Goal: Download file/media

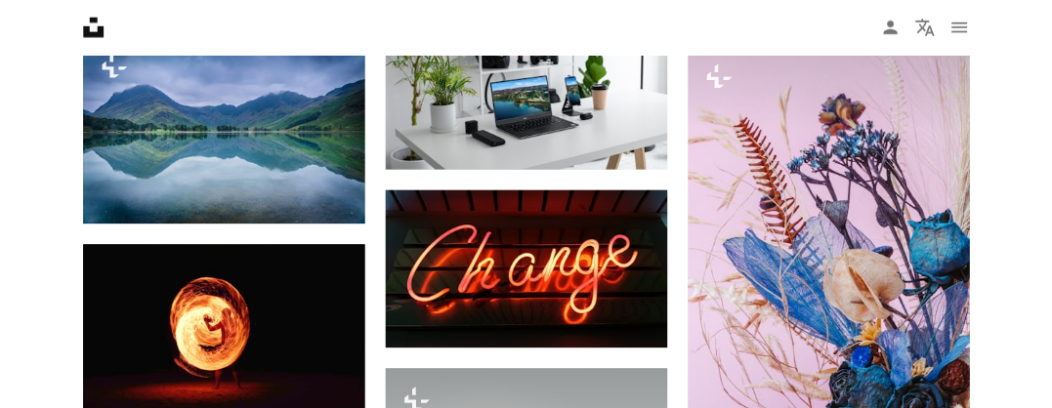
scroll to position [19776, 0]
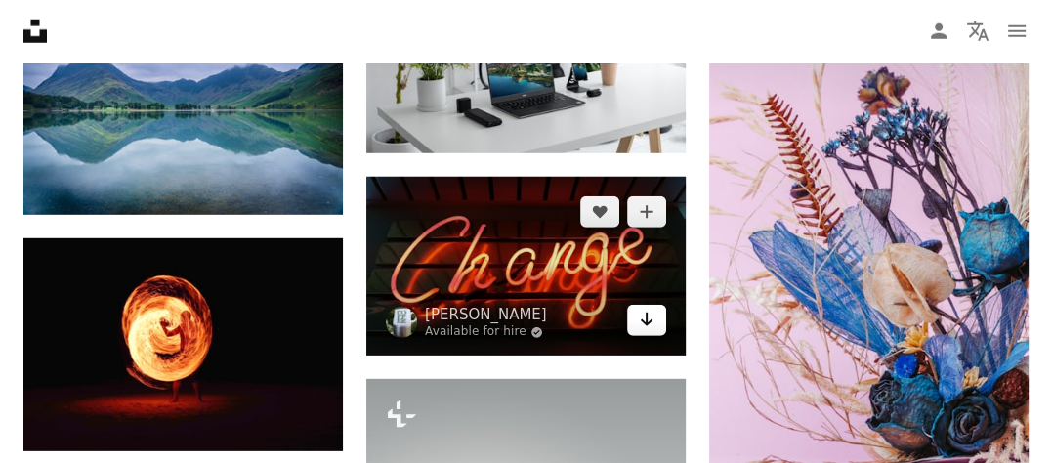
click at [637, 322] on link "Arrow pointing down" at bounding box center [646, 320] width 39 height 31
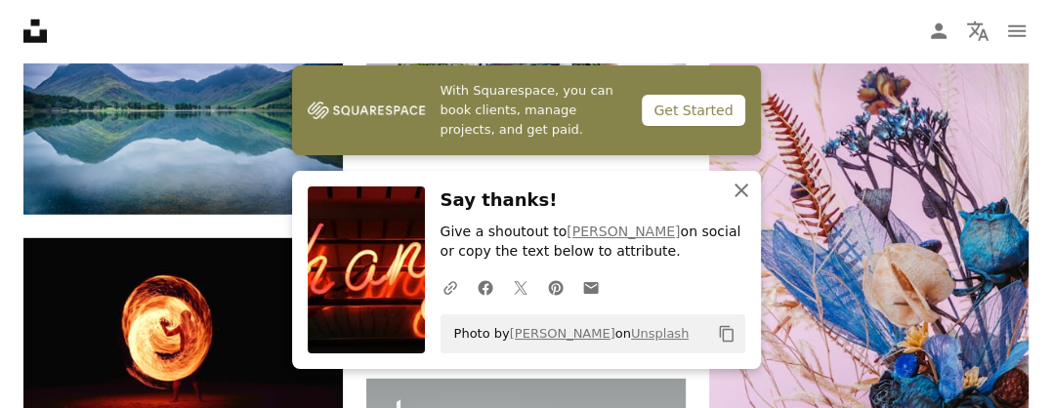
click at [739, 188] on icon "button" at bounding box center [742, 191] width 14 height 14
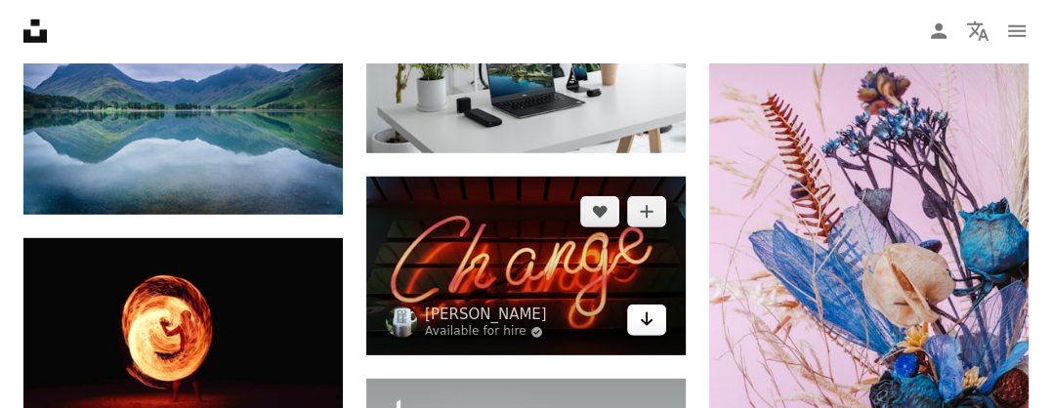
click at [642, 315] on icon "Arrow pointing down" at bounding box center [647, 319] width 16 height 23
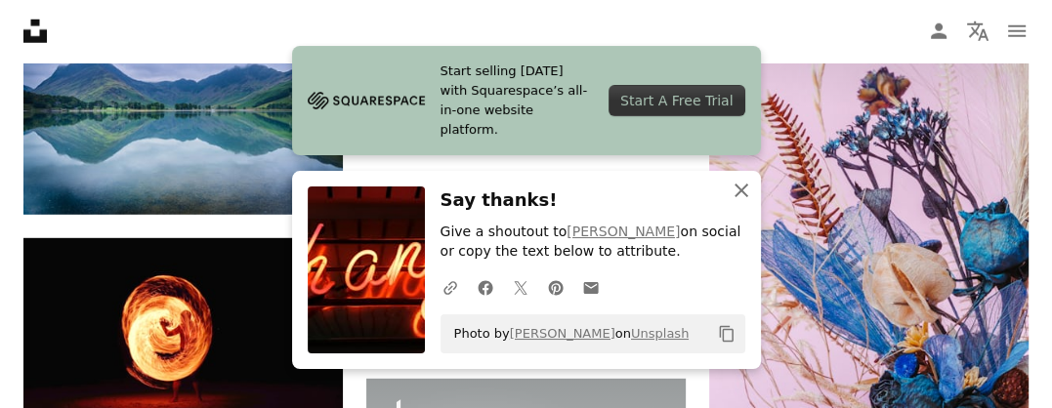
drag, startPoint x: 531, startPoint y: 398, endPoint x: 744, endPoint y: 190, distance: 297.8
click at [744, 190] on icon "An X shape" at bounding box center [741, 190] width 23 height 23
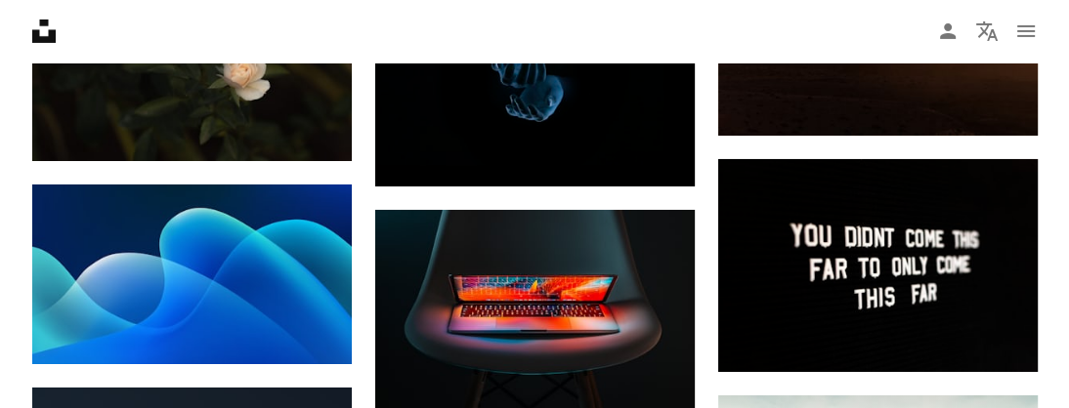
scroll to position [15360, 0]
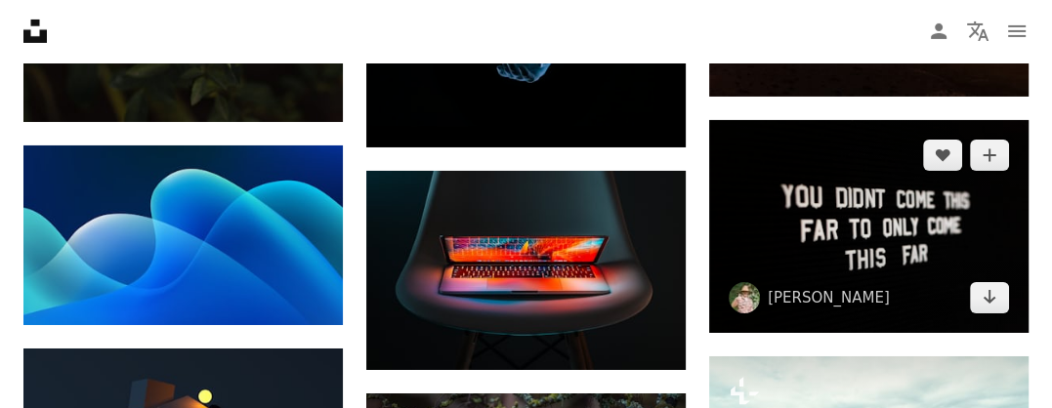
click at [744, 190] on img at bounding box center [869, 226] width 320 height 213
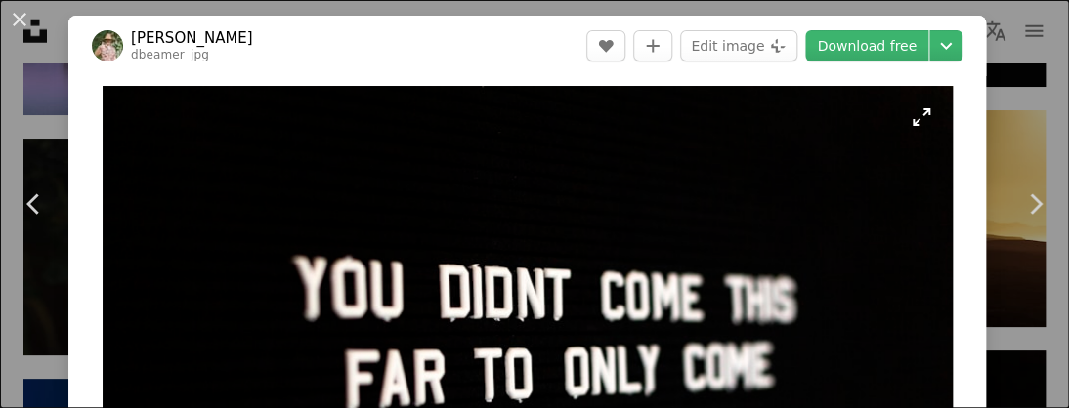
click at [768, 188] on img "Zoom in on this image" at bounding box center [528, 369] width 850 height 567
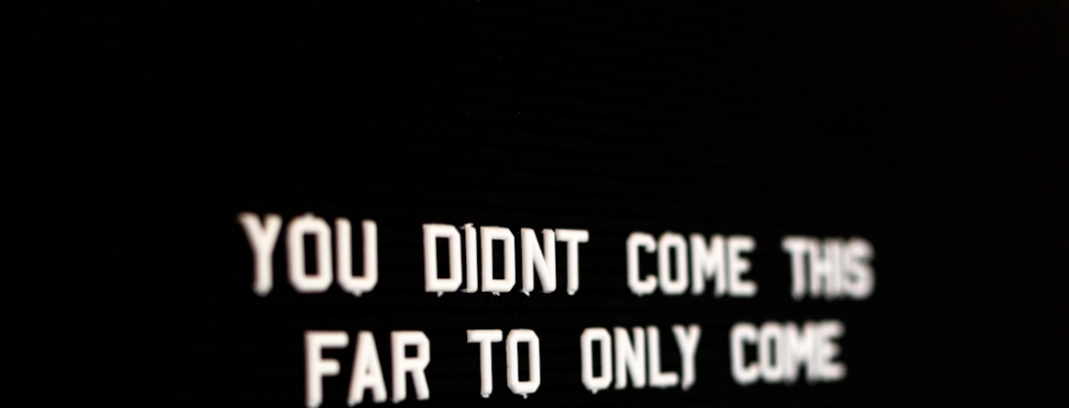
scroll to position [147, 0]
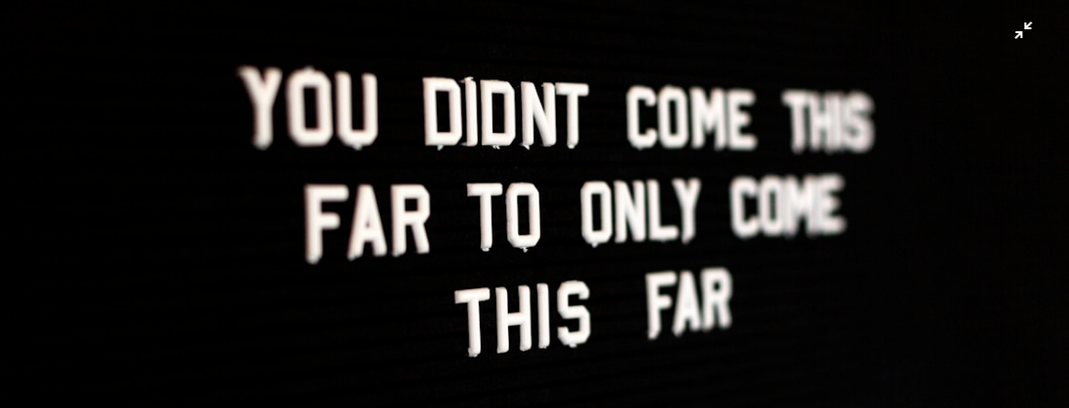
drag, startPoint x: 768, startPoint y: 188, endPoint x: 830, endPoint y: 140, distance: 78.0
click at [830, 140] on img "Zoom out on this image" at bounding box center [534, 209] width 1071 height 714
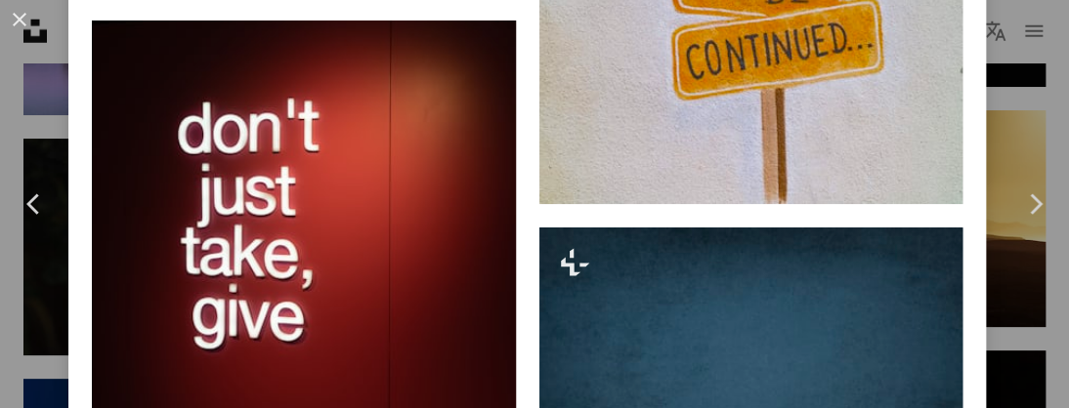
scroll to position [6457, 0]
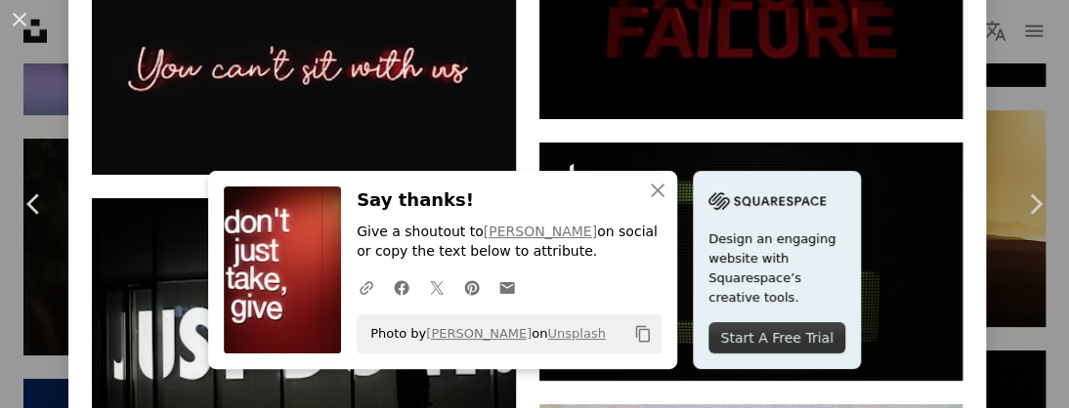
scroll to position [5949, 0]
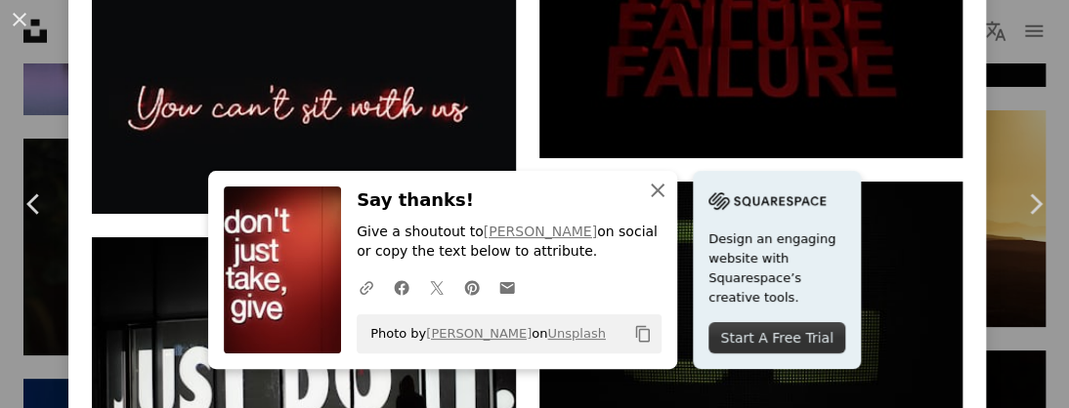
click at [649, 190] on icon "An X shape" at bounding box center [657, 190] width 23 height 23
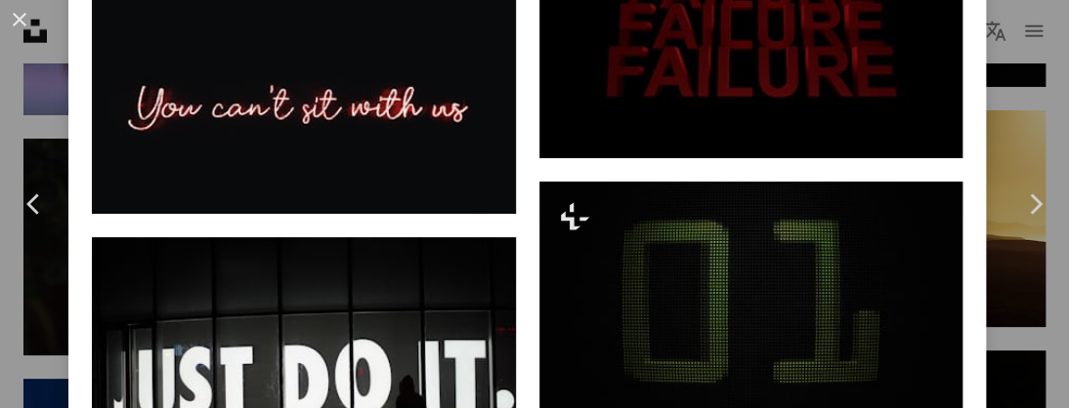
drag, startPoint x: 528, startPoint y: 116, endPoint x: 528, endPoint y: 100, distance: 16.6
click at [34, 193] on icon "Chevron left" at bounding box center [34, 204] width 31 height 31
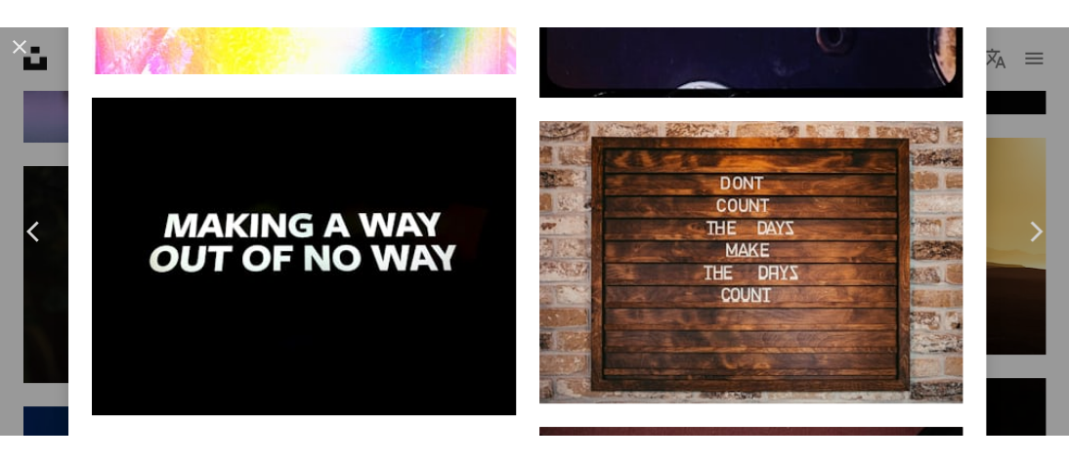
scroll to position [2775, 0]
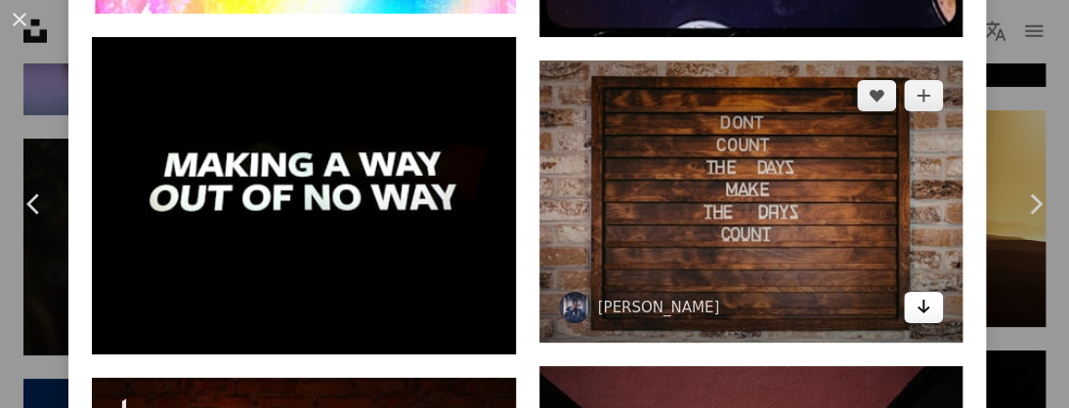
click at [917, 295] on icon "Arrow pointing down" at bounding box center [924, 306] width 16 height 23
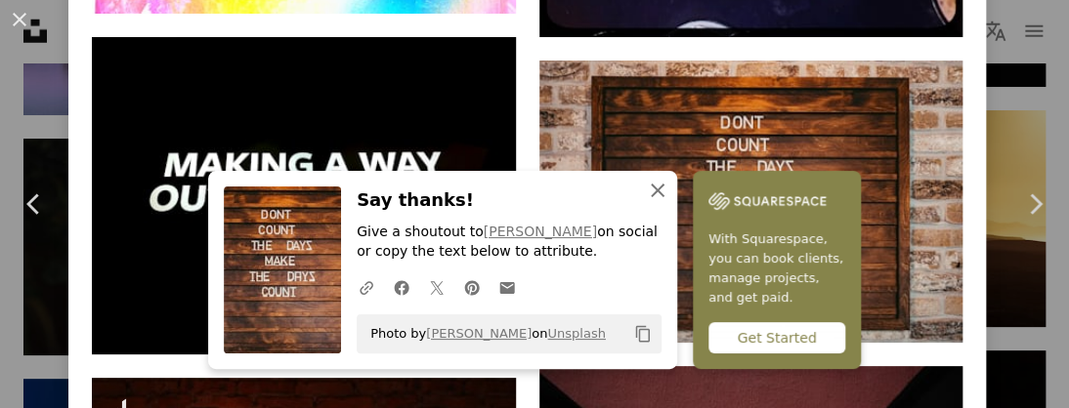
click at [654, 190] on icon "An X shape" at bounding box center [657, 190] width 23 height 23
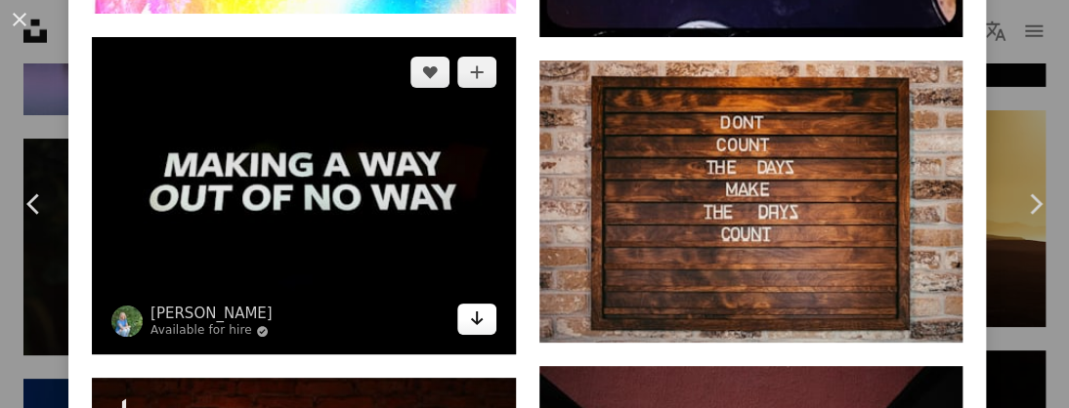
click at [480, 312] on icon "Download" at bounding box center [476, 319] width 13 height 14
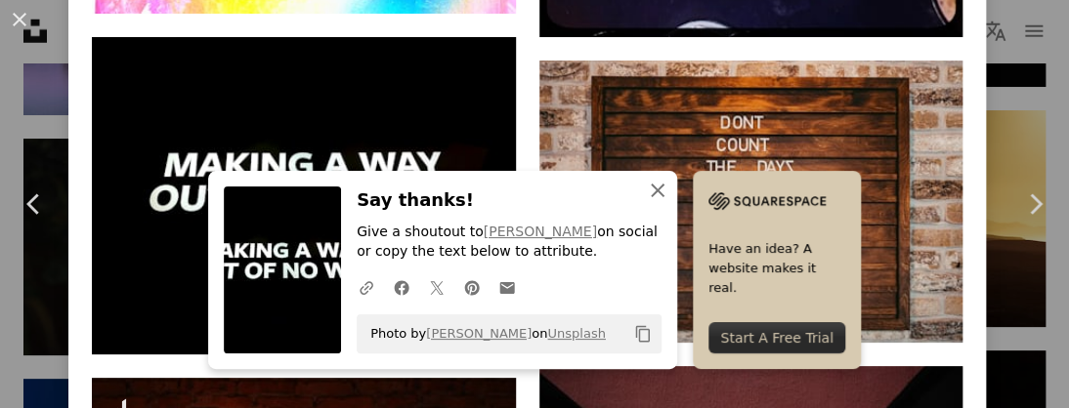
click at [653, 195] on icon "button" at bounding box center [658, 191] width 14 height 14
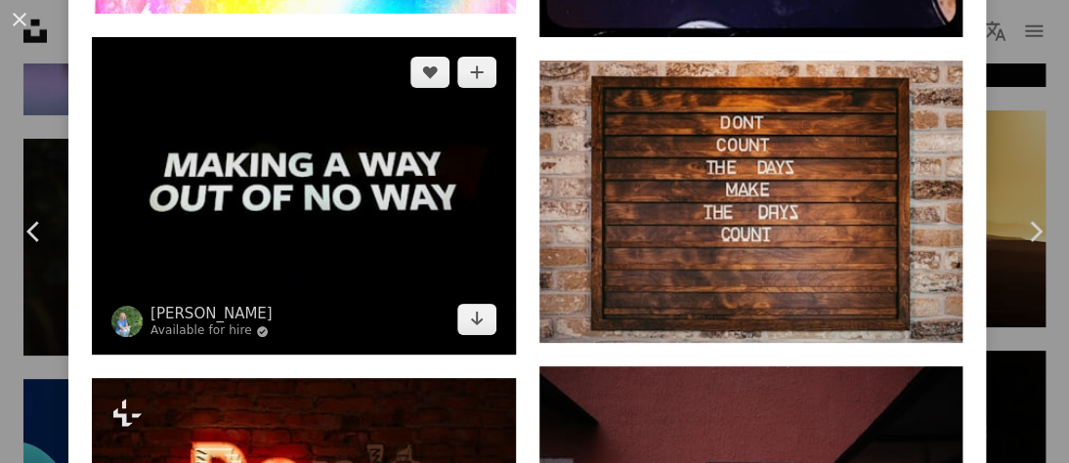
click at [430, 204] on img at bounding box center [304, 196] width 424 height 318
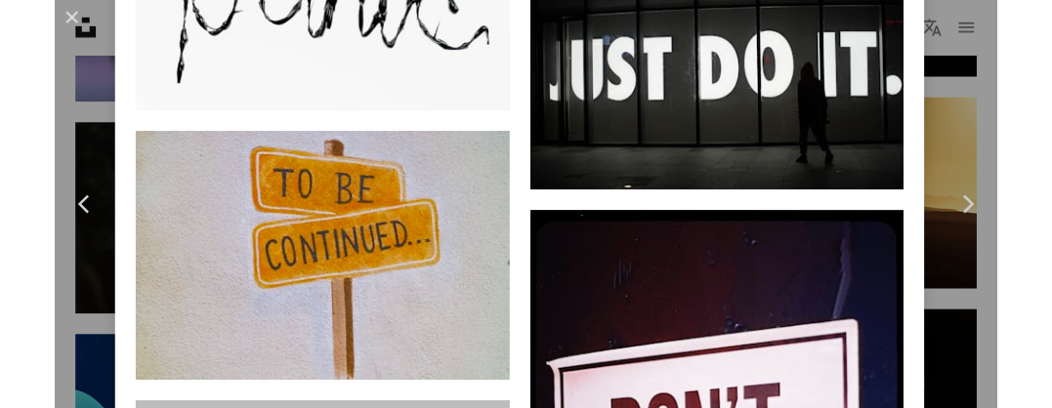
scroll to position [3830, 0]
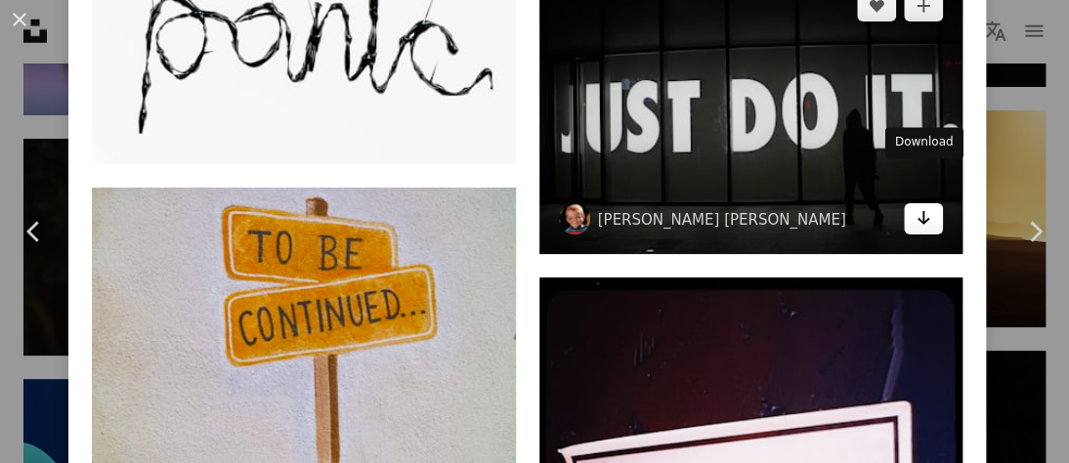
click at [907, 203] on link "Arrow pointing down" at bounding box center [923, 218] width 39 height 31
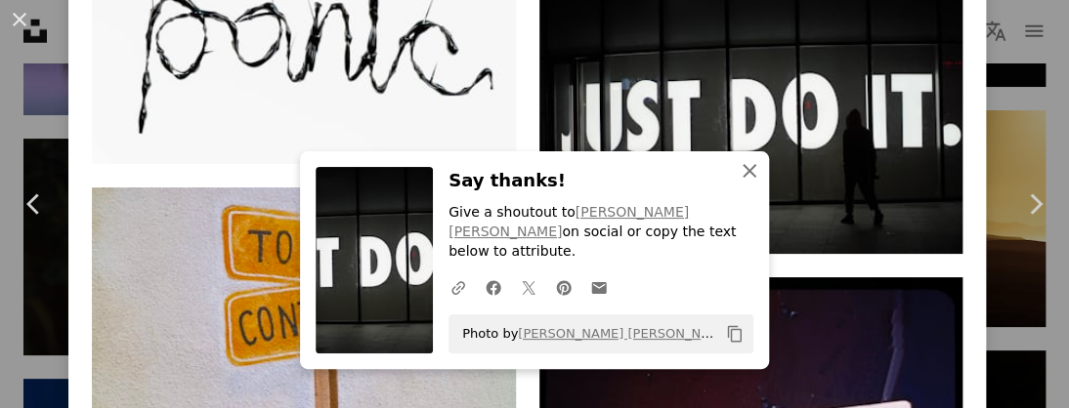
click at [746, 178] on icon "button" at bounding box center [750, 171] width 14 height 14
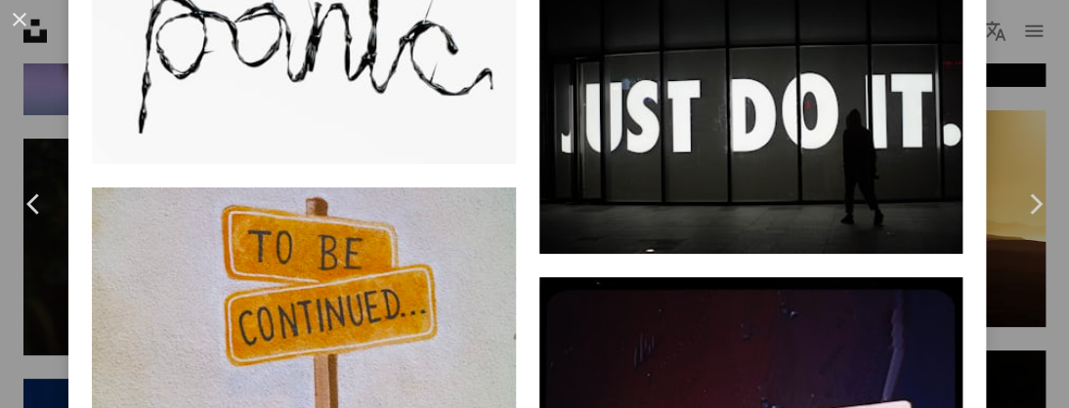
drag, startPoint x: 984, startPoint y: 127, endPoint x: 1030, endPoint y: 107, distance: 49.9
click at [1030, 107] on div "An X shape Chevron left Chevron right [PERSON_NAME] Available for hire A checkm…" at bounding box center [534, 204] width 1069 height 408
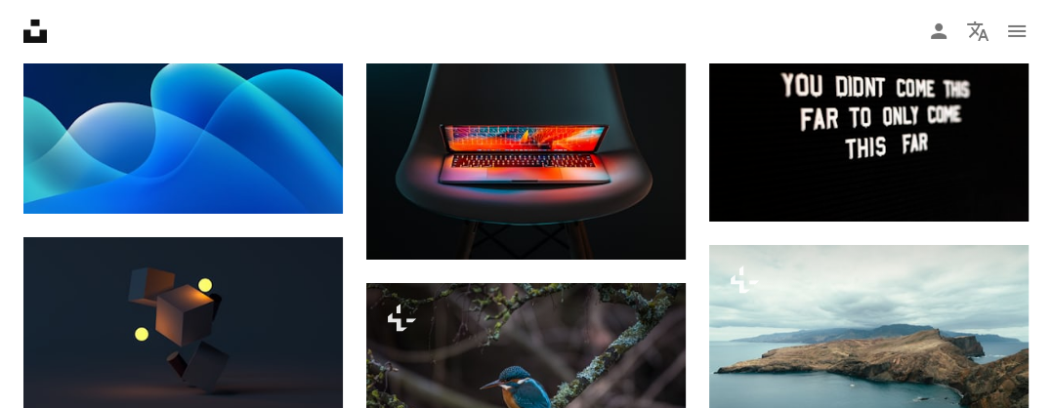
scroll to position [15477, 0]
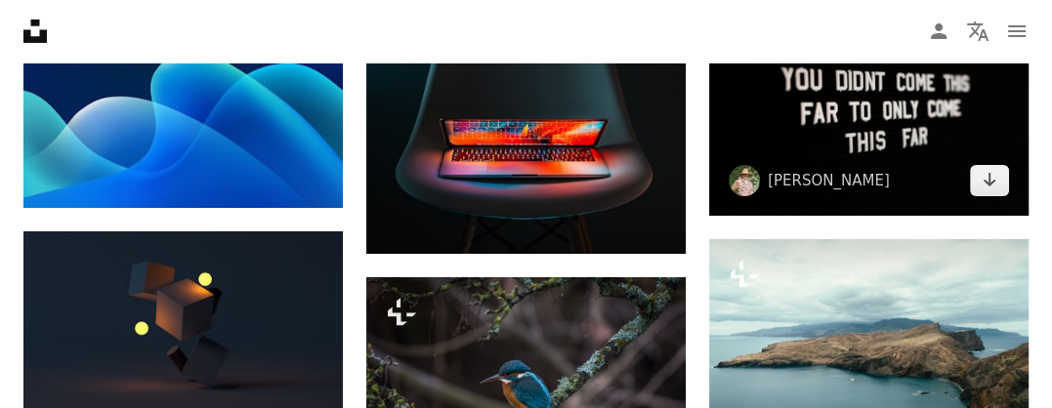
click at [767, 158] on img at bounding box center [869, 109] width 320 height 213
